Goal: Task Accomplishment & Management: Complete application form

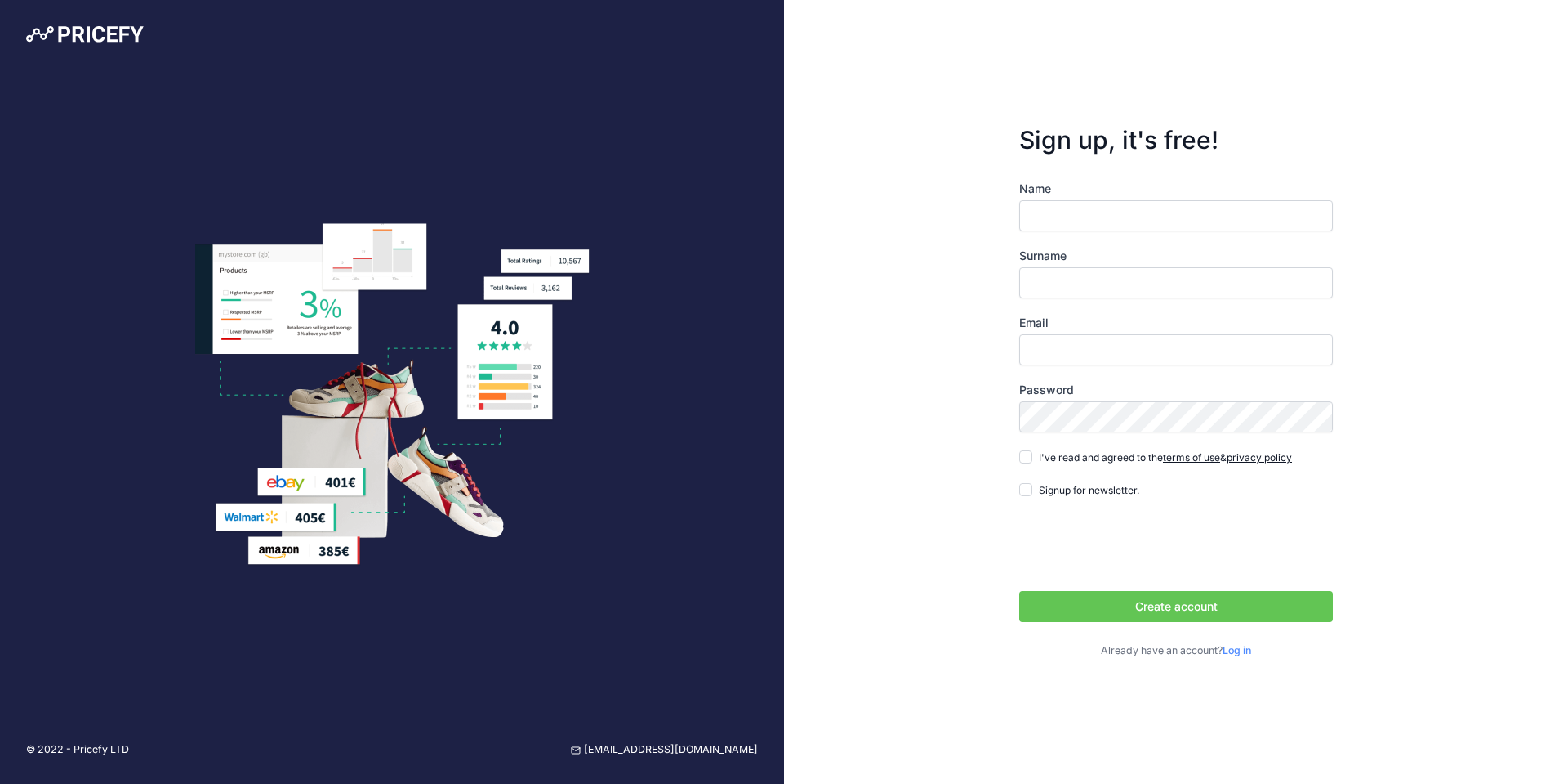
click at [1146, 193] on label "Name" at bounding box center [1176, 189] width 313 height 17
click at [1146, 200] on input "Name" at bounding box center [1176, 215] width 313 height 31
click at [1130, 207] on input "Name" at bounding box center [1176, 215] width 313 height 31
type input "[PERSON_NAME]"
type input "Skalandunas"
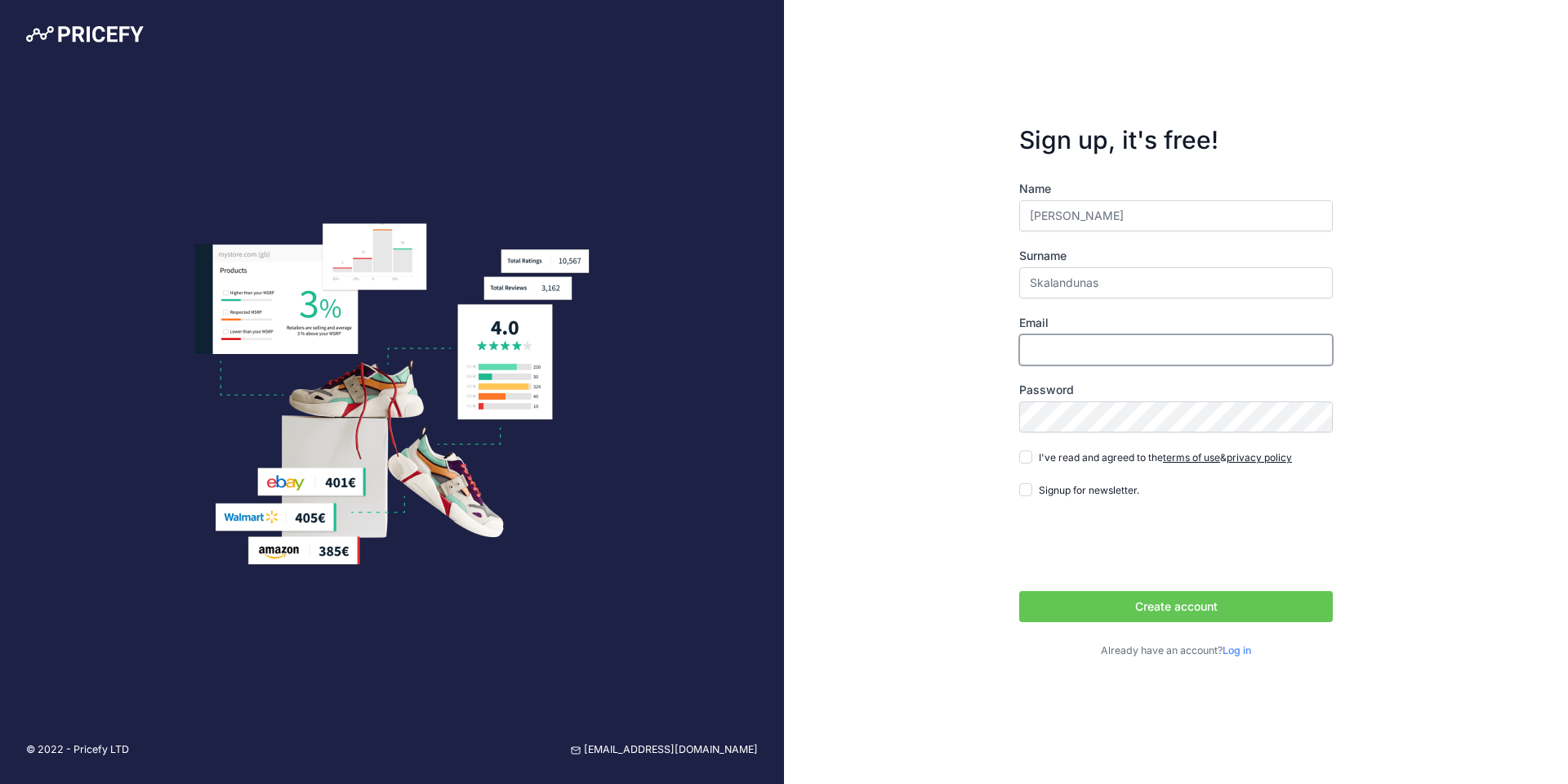
click at [1098, 343] on input "Email" at bounding box center [1176, 349] width 313 height 31
type input "[EMAIL_ADDRESS][DOMAIN_NAME]"
click at [1390, 381] on div "Sign up, it's free! Name [PERSON_NAME] Surname [GEOGRAPHIC_DATA] Email [EMAIL_A…" at bounding box center [1176, 392] width 784 height 784
click at [922, 515] on div "Sign up, it's free! Name [PERSON_NAME] Surname [GEOGRAPHIC_DATA] Email [EMAIL_A…" at bounding box center [1176, 392] width 784 height 784
click at [1054, 464] on label "I've read and agreed to the terms of use & privacy policy" at bounding box center [1165, 457] width 253 height 17
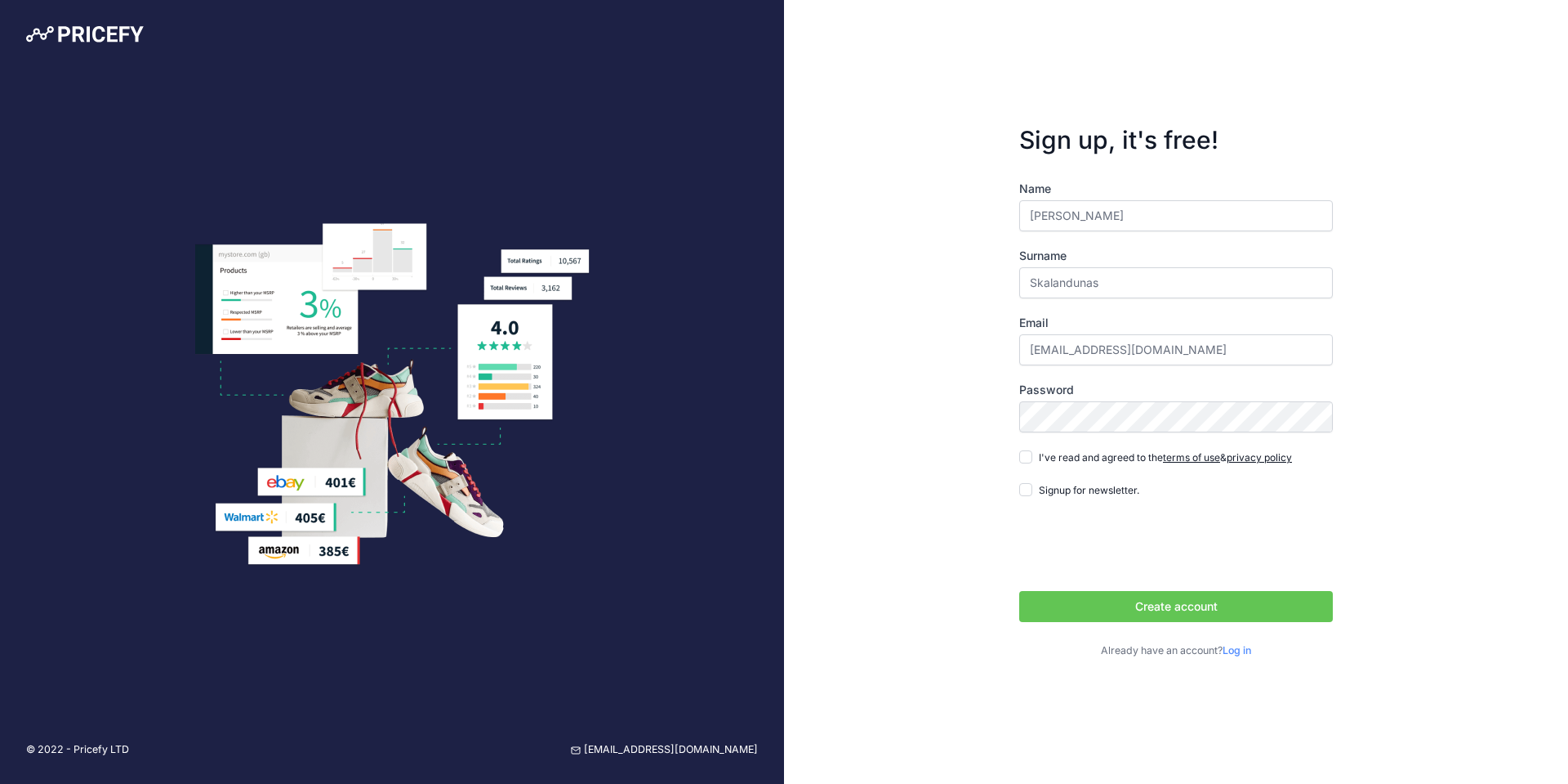
click at [1032, 464] on input "I've read and agreed to the terms of use & privacy policy" at bounding box center [1026, 457] width 13 height 13
click at [1055, 462] on span "I've read and agreed to the terms of use & privacy policy" at bounding box center [1165, 457] width 253 height 13
click at [1032, 462] on input "I've read and agreed to the terms of use & privacy policy" at bounding box center [1026, 457] width 13 height 13
click at [1055, 462] on span "I've read and agreed to the terms of use & privacy policy" at bounding box center [1165, 457] width 253 height 13
click at [1032, 462] on input "I've read and agreed to the terms of use & privacy policy" at bounding box center [1026, 457] width 13 height 13
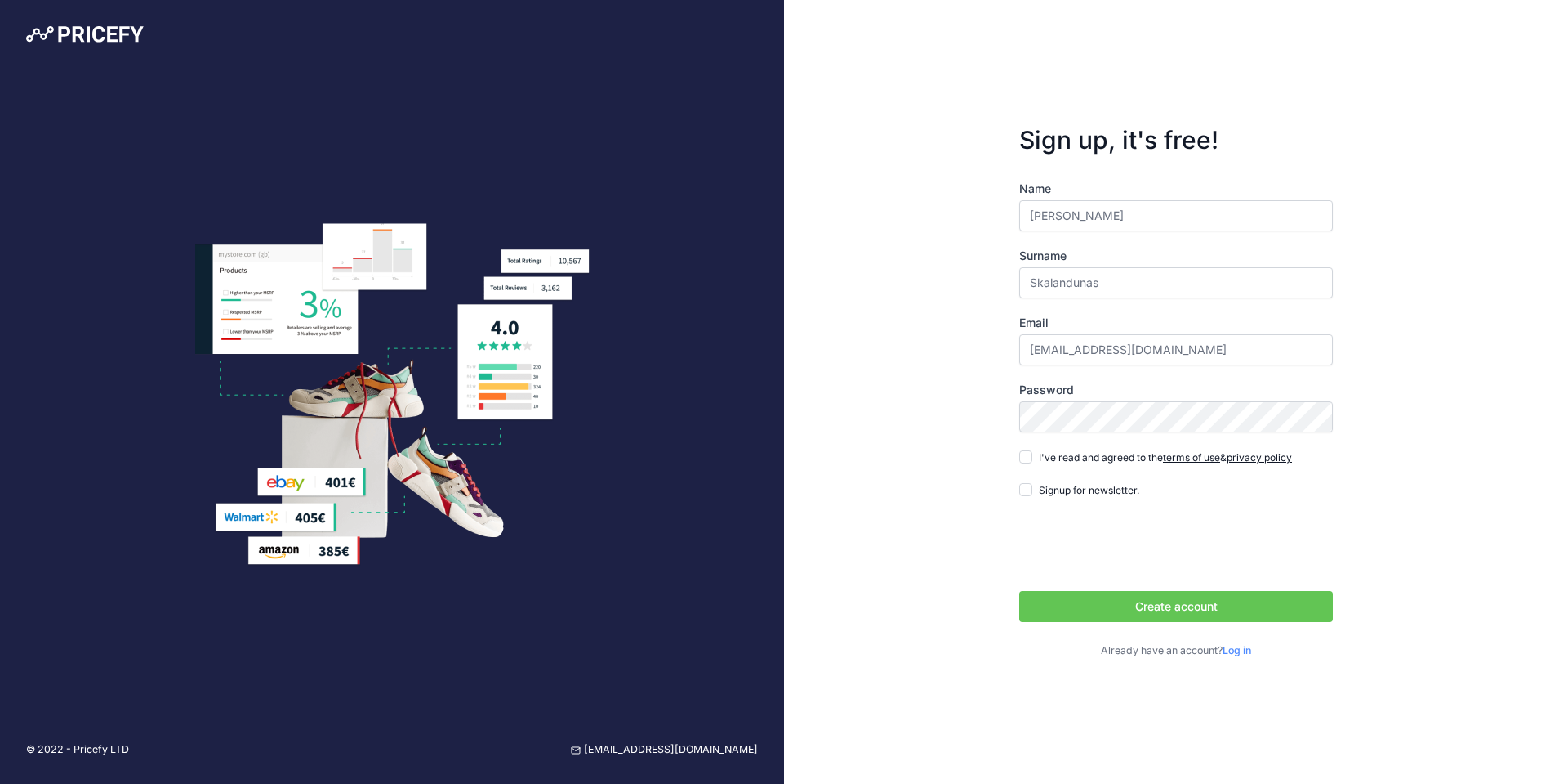
checkbox input "true"
click at [1210, 617] on button "Create account" at bounding box center [1176, 606] width 313 height 31
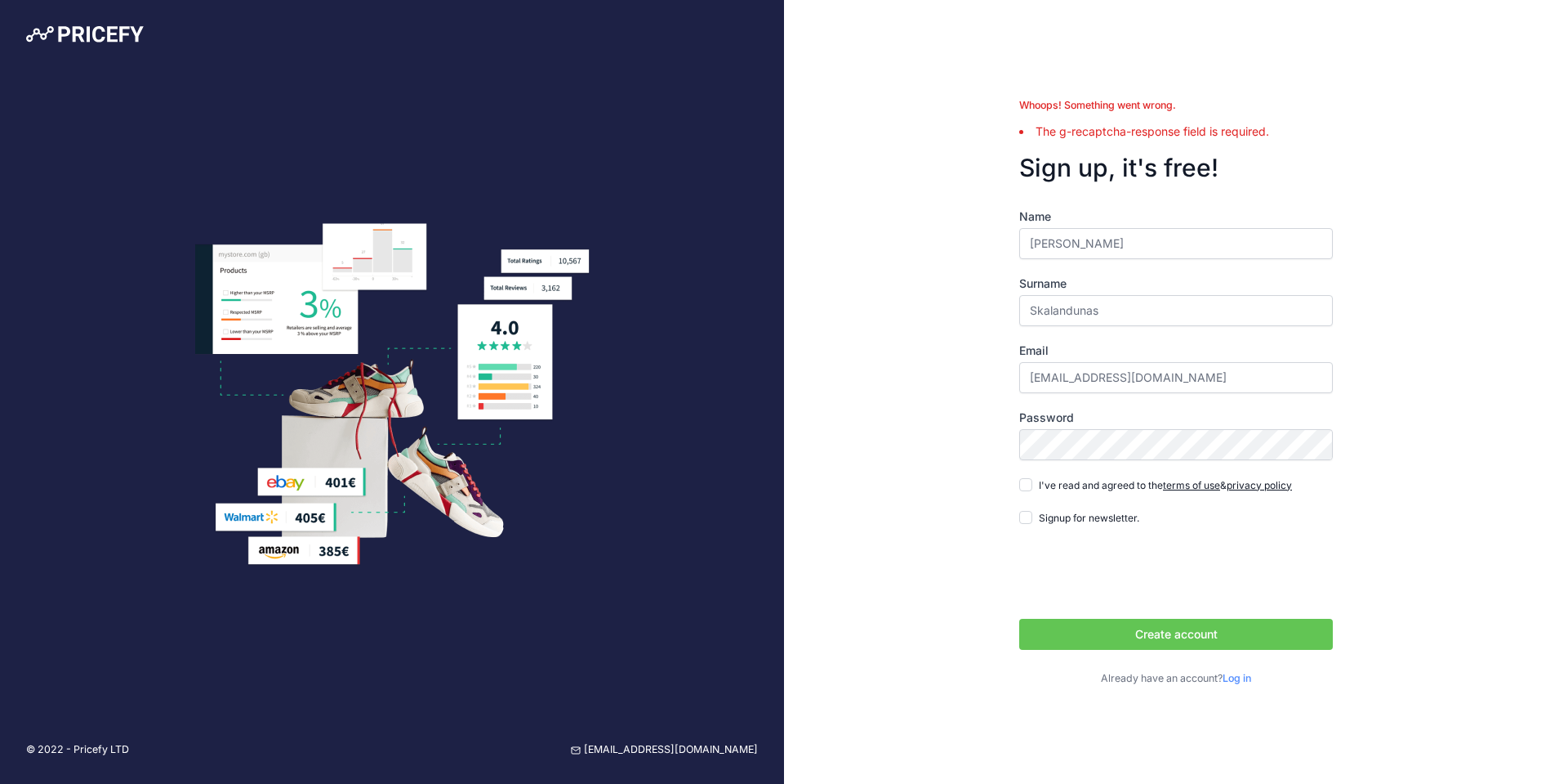
click at [966, 126] on div "Whoops! Something went wrong. The g-recaptcha-response field is required. Sign …" at bounding box center [1176, 392] width 784 height 784
click at [1052, 477] on label "I've read and agreed to the terms of use & privacy policy" at bounding box center [1165, 485] width 253 height 17
click at [1032, 478] on input "I've read and agreed to the terms of use & privacy policy" at bounding box center [1026, 485] width 13 height 13
checkbox input "true"
click at [1195, 644] on button "Create account" at bounding box center [1176, 634] width 313 height 31
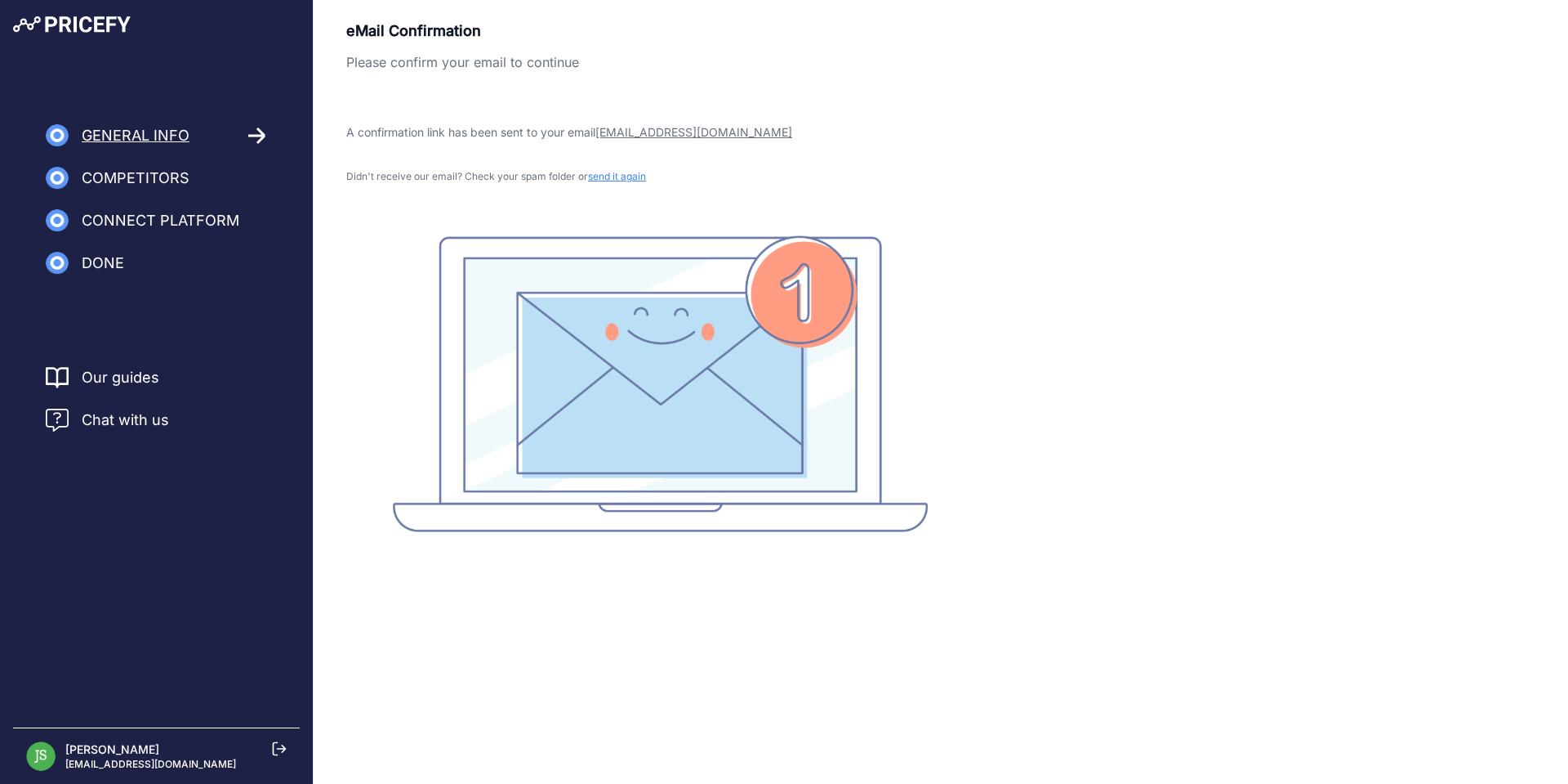
click at [1163, 494] on div "eMail Confirmation Please confirm your email to continue A confirmation link ha…" at bounding box center [940, 276] width 1190 height 512
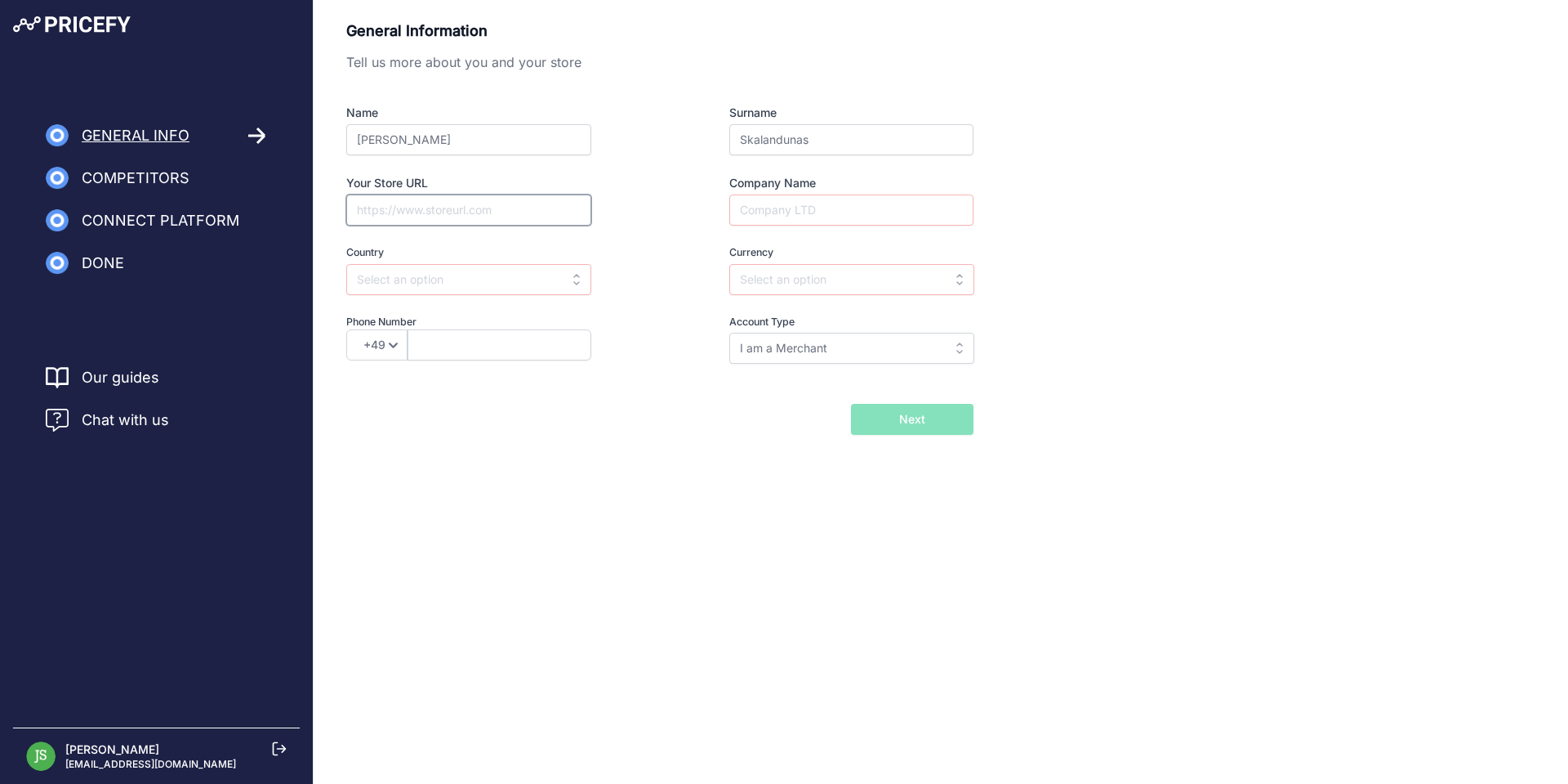
click at [400, 207] on input "Your Store URL" at bounding box center [468, 209] width 245 height 31
paste input "https://xlr8performance.com/"
type input "https://xlr8performance.com/"
click at [424, 286] on input "text" at bounding box center [468, 279] width 245 height 31
click at [404, 369] on span "[GEOGRAPHIC_DATA]" at bounding box center [414, 374] width 117 height 14
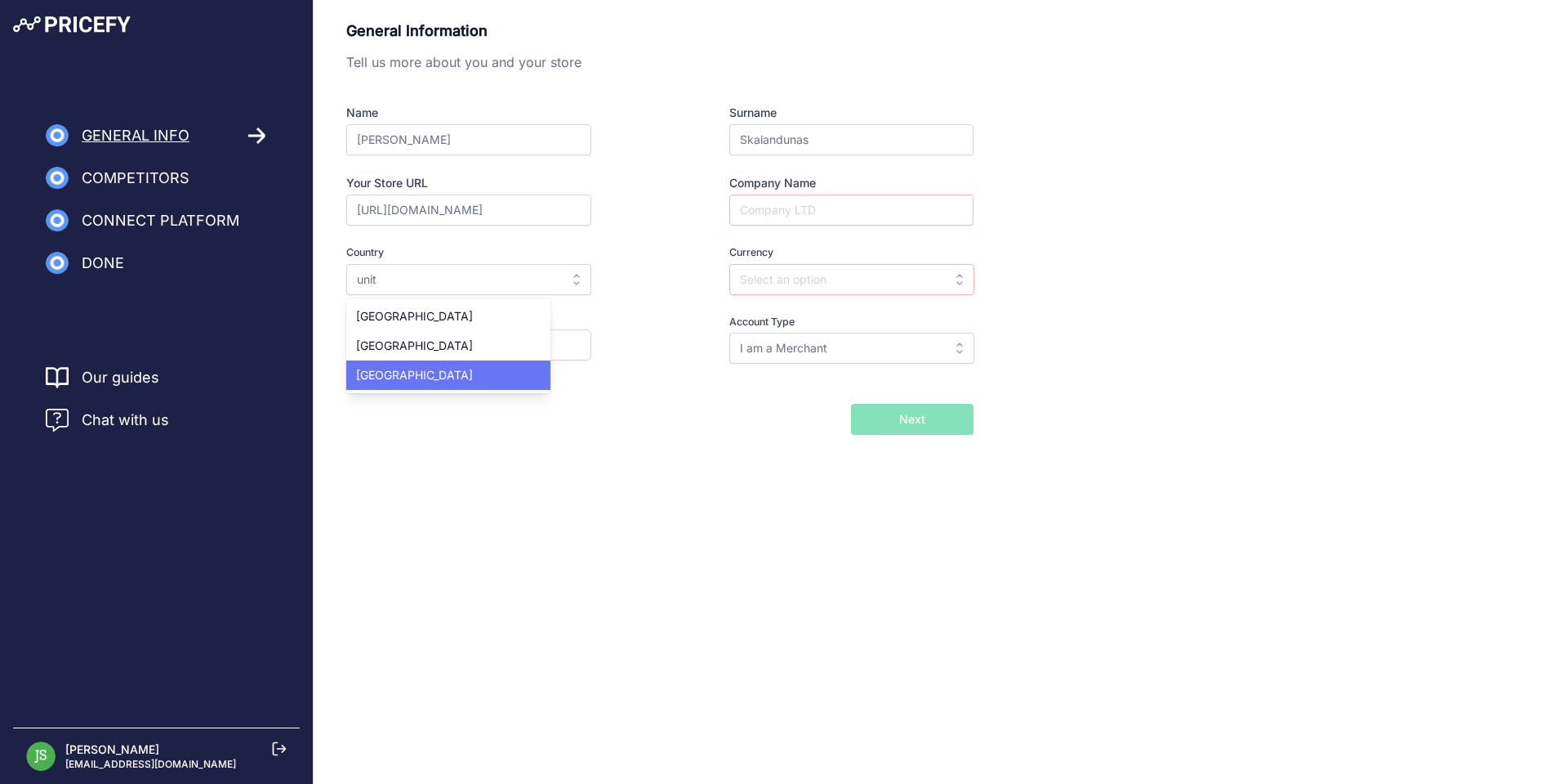
type input "United States"
type input "USD"
select select "1"
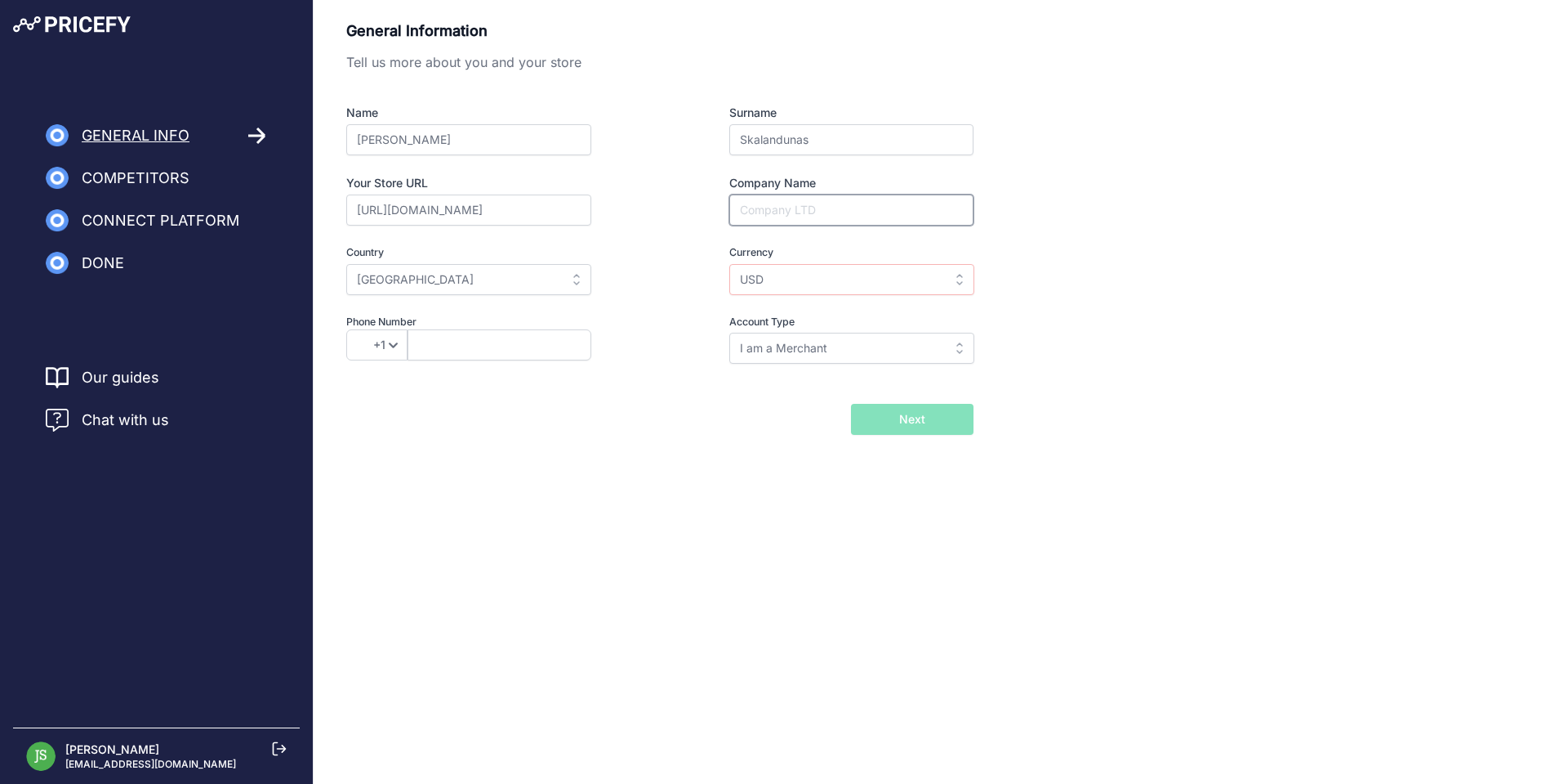
click at [791, 214] on input "Company Name" at bounding box center [851, 209] width 244 height 31
type input "XLR8 Performance"
click at [800, 283] on input "USD" at bounding box center [852, 279] width 245 height 31
click at [812, 309] on div "USD" at bounding box center [831, 316] width 204 height 29
type input "USD"
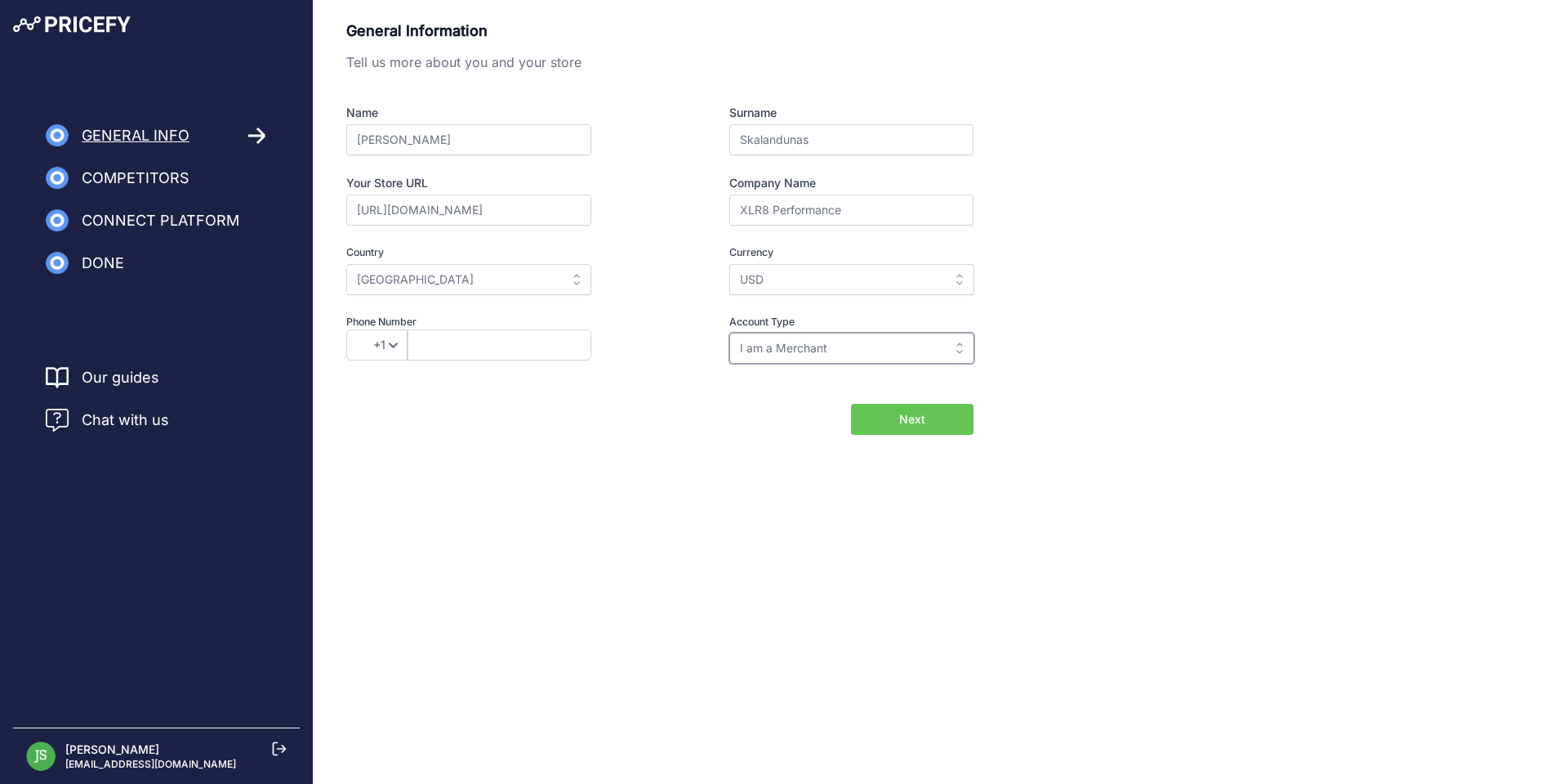
click at [854, 346] on input "I am a Merchant" at bounding box center [852, 348] width 245 height 31
click at [853, 358] on input "text" at bounding box center [852, 348] width 245 height 31
type input "I am a Merchant"
click at [933, 421] on button "Next" at bounding box center [912, 419] width 123 height 31
click at [478, 349] on input "text" at bounding box center [499, 344] width 183 height 31
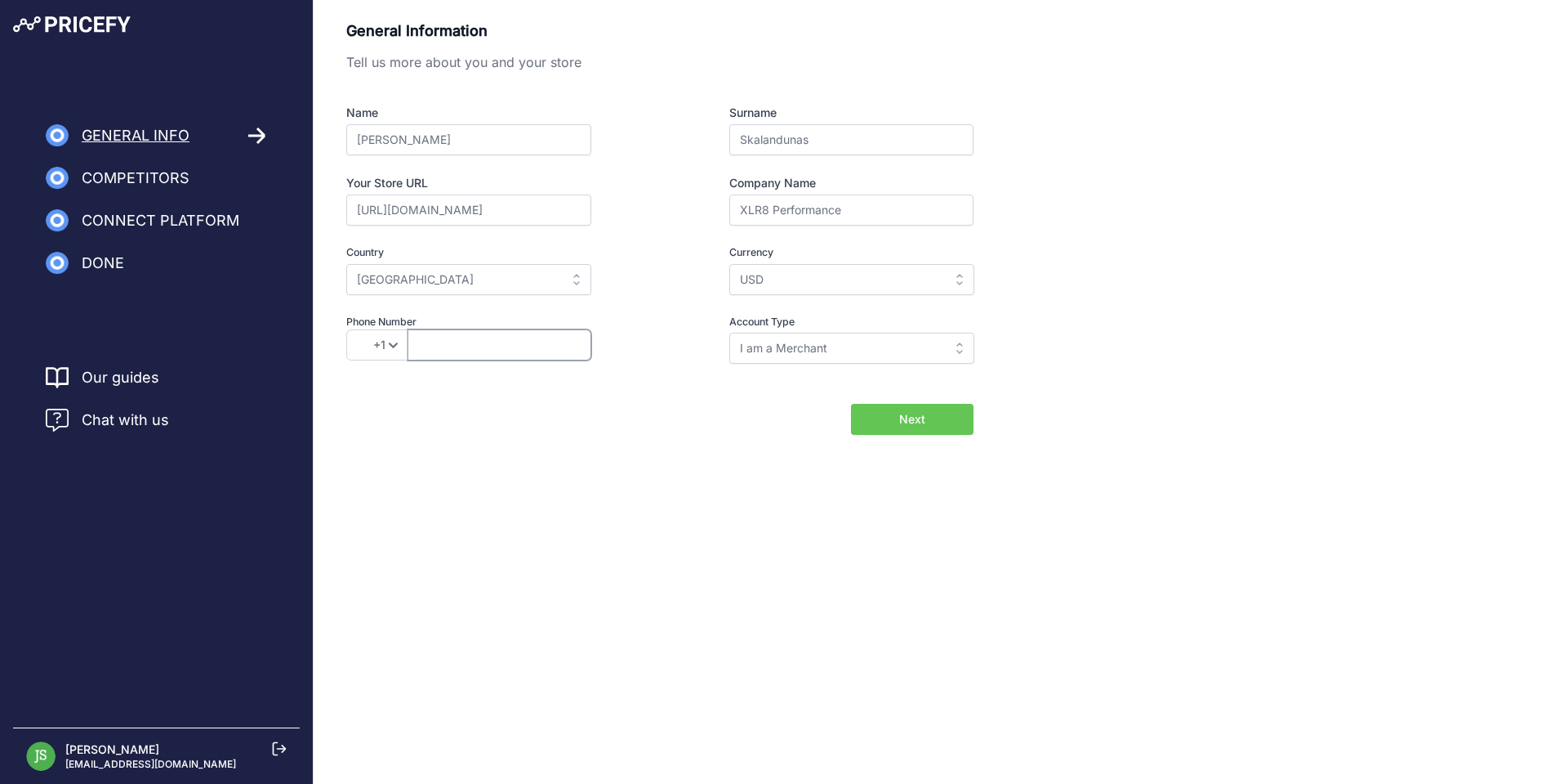
type input "2034836100"
click at [874, 418] on button "Next" at bounding box center [912, 419] width 123 height 31
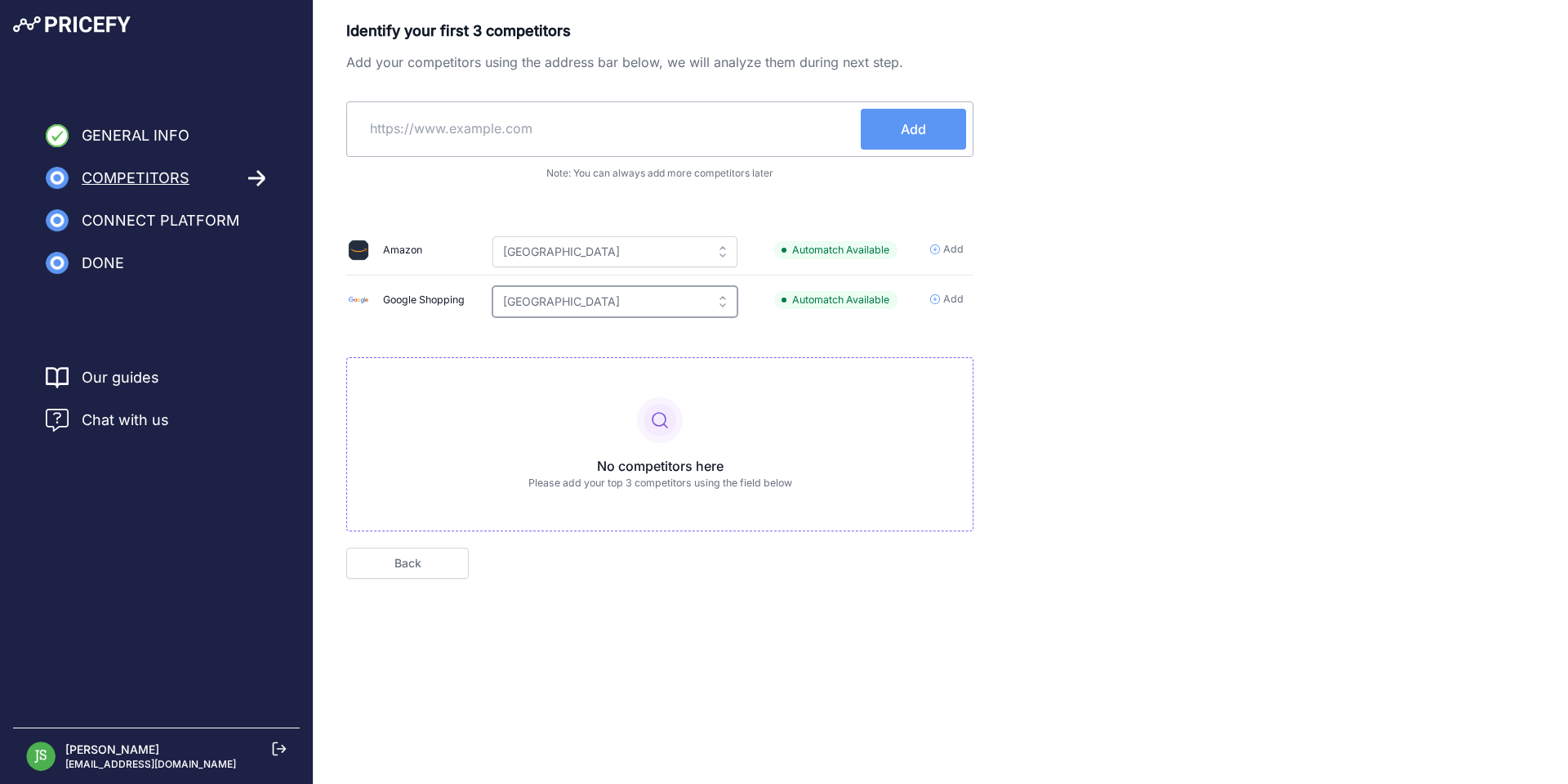
click at [606, 290] on input "United States" at bounding box center [615, 301] width 245 height 31
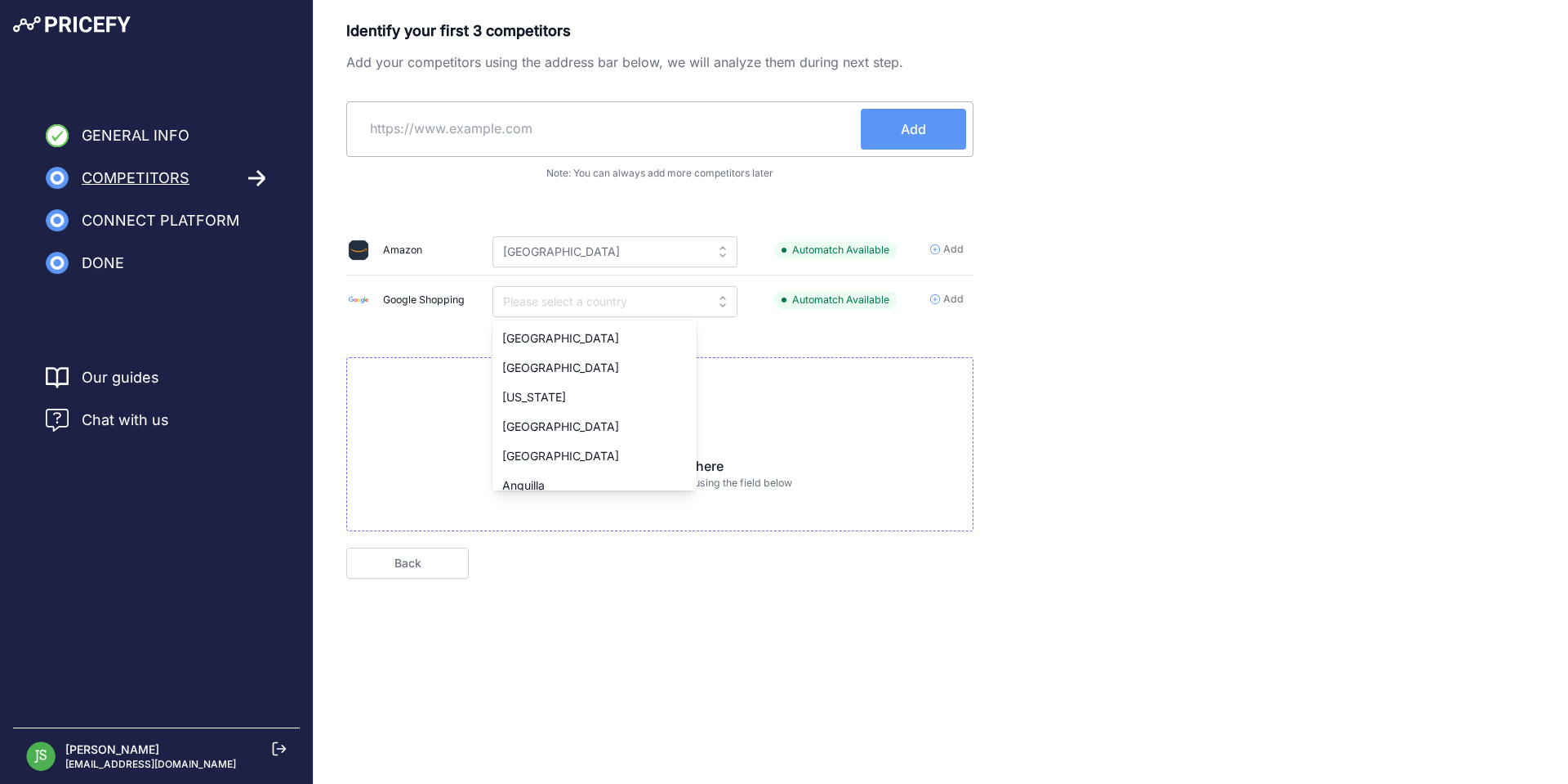
click at [1029, 291] on div "Identify your first 3 competitors Add your competitors using the address bar be…" at bounding box center [940, 299] width 1190 height 559
type input "United States"
